Goal: Task Accomplishment & Management: Manage account settings

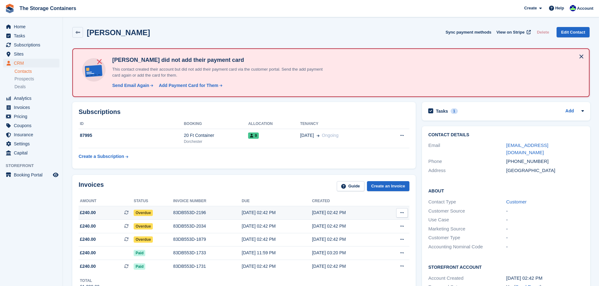
click at [199, 216] on div "83DB553D-2196" at bounding box center [207, 213] width 68 height 7
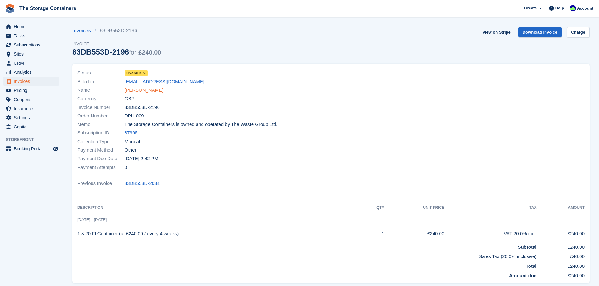
click at [155, 89] on link "[PERSON_NAME]" at bounding box center [143, 90] width 39 height 7
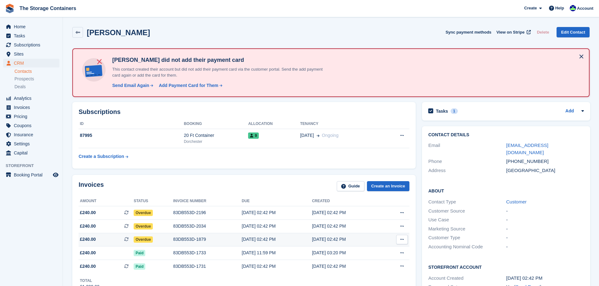
click at [153, 242] on div "Overdue" at bounding box center [154, 239] width 40 height 7
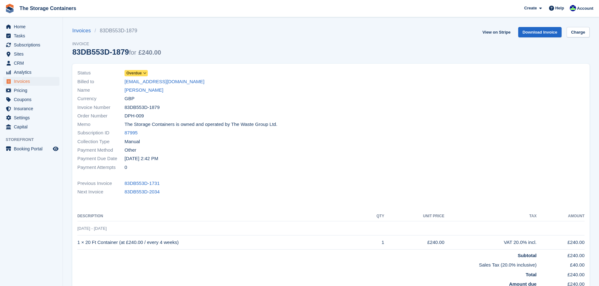
click at [140, 72] on span "Overdue" at bounding box center [133, 73] width 15 height 6
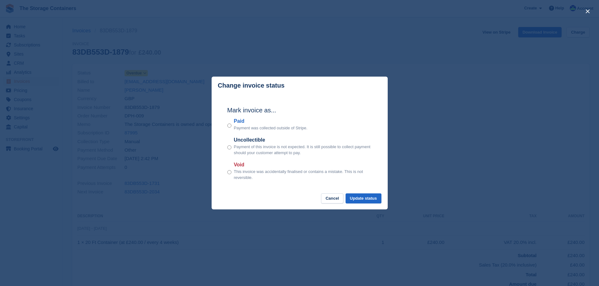
click at [372, 193] on div "Mark invoice as... Paid Payment was collected outside of Stripe. Uncollectible …" at bounding box center [299, 144] width 157 height 99
click at [371, 202] on button "Update status" at bounding box center [363, 199] width 36 height 10
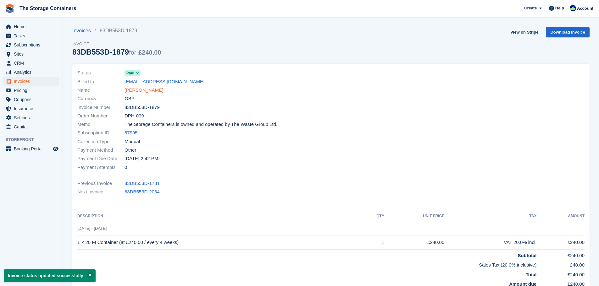
click at [153, 89] on link "[PERSON_NAME]" at bounding box center [143, 90] width 39 height 7
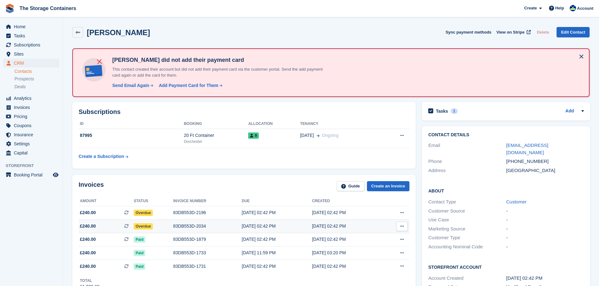
click at [143, 227] on span "Overdue" at bounding box center [143, 226] width 19 height 6
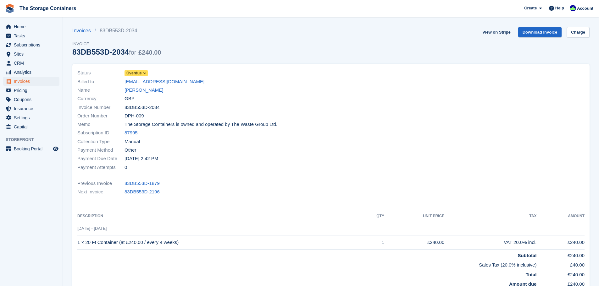
click at [138, 76] on span "Overdue" at bounding box center [133, 73] width 15 height 6
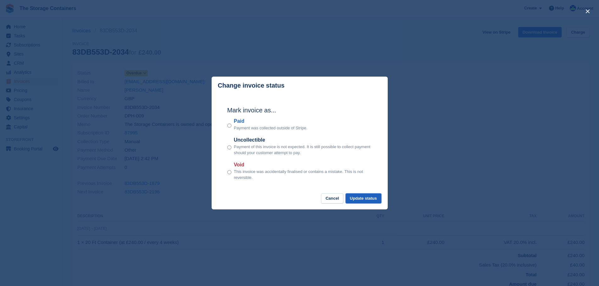
click at [355, 200] on button "Update status" at bounding box center [363, 199] width 36 height 10
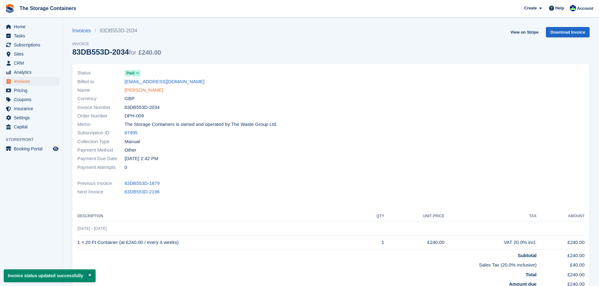
click at [150, 92] on link "[PERSON_NAME]" at bounding box center [143, 90] width 39 height 7
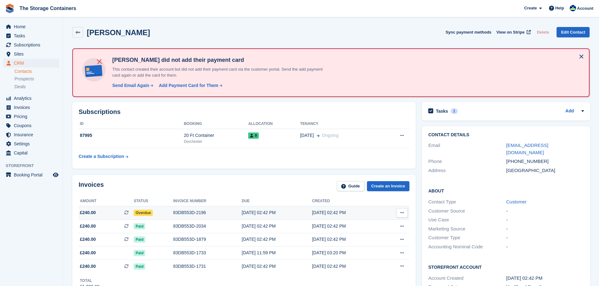
click at [147, 212] on span "Overdue" at bounding box center [143, 213] width 19 height 6
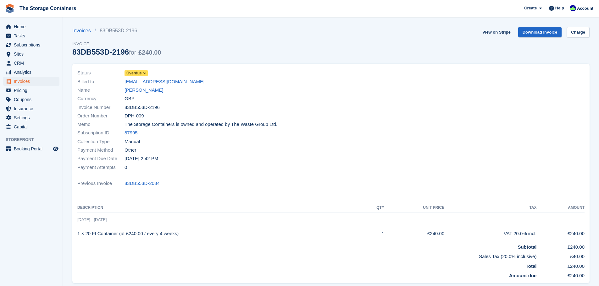
click at [142, 74] on span "Overdue" at bounding box center [135, 73] width 23 height 6
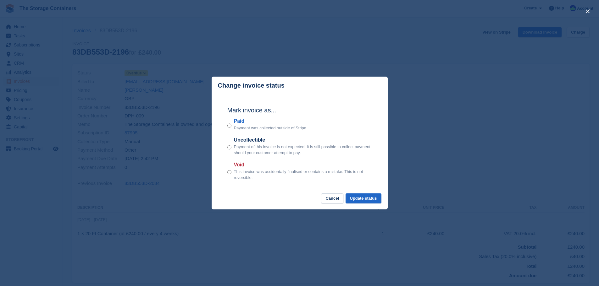
click at [254, 129] on p "Payment was collected outside of Stripe." at bounding box center [271, 128] width 74 height 6
click at [361, 197] on button "Update status" at bounding box center [363, 199] width 36 height 10
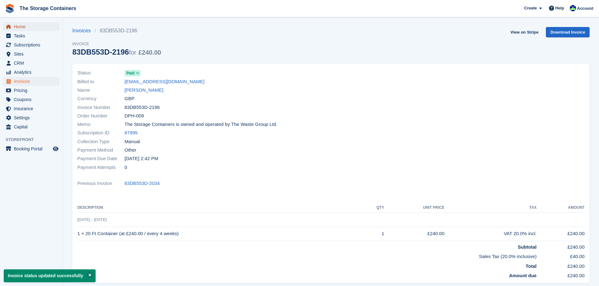
click at [19, 23] on span "Home" at bounding box center [33, 26] width 38 height 9
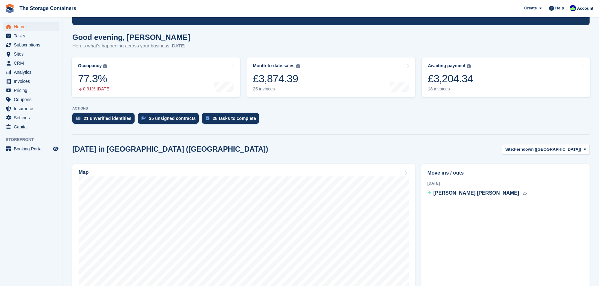
scroll to position [40, 0]
